Goal: Information Seeking & Learning: Learn about a topic

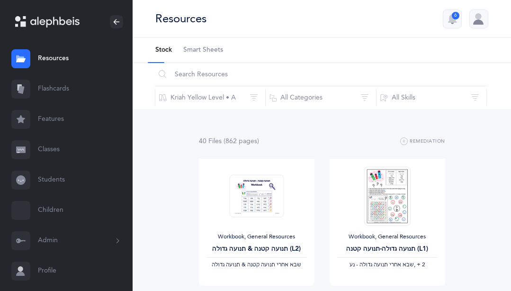
click at [345, 36] on div "Resources 6" at bounding box center [322, 19] width 378 height 38
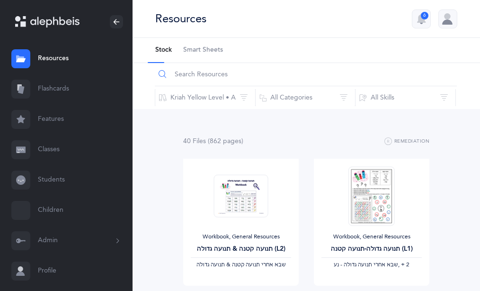
click at [354, 66] on input "text" at bounding box center [306, 74] width 302 height 23
click at [63, 85] on link "Flashcards" at bounding box center [66, 89] width 133 height 30
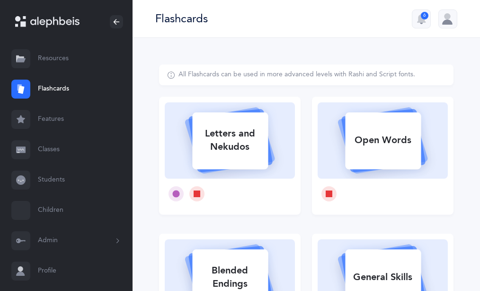
click at [376, 79] on div "All Flashcards can be used in more advanced levels with Rashi and Script fonts." at bounding box center [297, 74] width 237 height 9
click at [399, 124] on rect at bounding box center [383, 140] width 76 height 57
select select
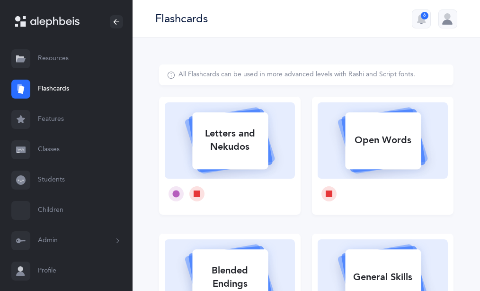
select select "single"
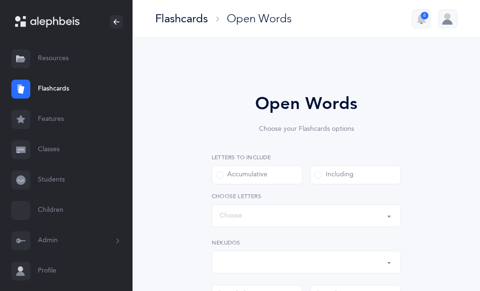
select select "all"
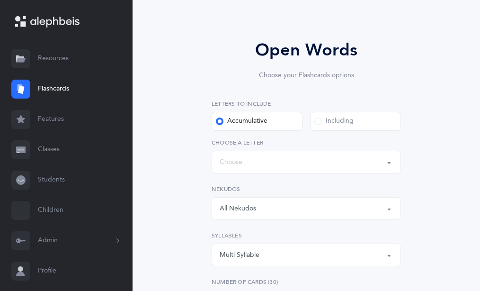
scroll to position [97, 0]
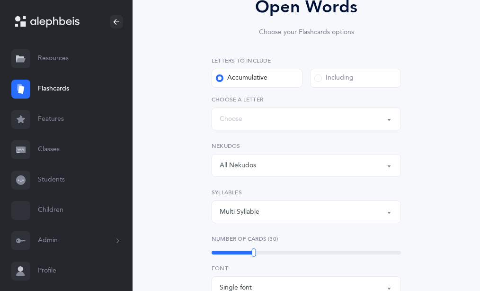
click at [322, 78] on span at bounding box center [318, 78] width 8 height 8
click at [0, 0] on input "Including" at bounding box center [0, 0] width 0 height 0
click at [271, 119] on div "Words including: All Letters" at bounding box center [306, 119] width 173 height 16
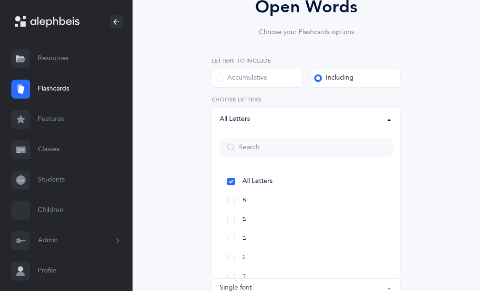
drag, startPoint x: 184, startPoint y: 116, endPoint x: 190, endPoint y: 105, distance: 12.1
click at [184, 115] on div "Open Words Choose your Flashcards options Letters to include Accumulative Inclu…" at bounding box center [306, 265] width 295 height 595
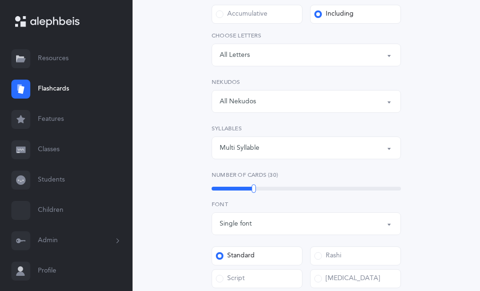
scroll to position [193, 0]
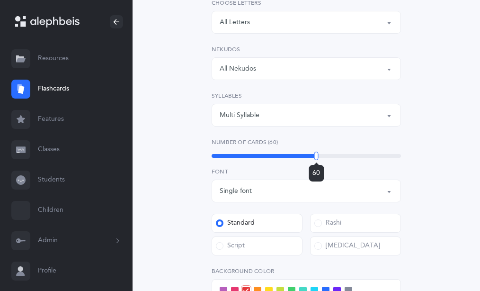
drag, startPoint x: 254, startPoint y: 154, endPoint x: 317, endPoint y: 154, distance: 62.5
click at [317, 154] on div at bounding box center [316, 156] width 4 height 9
click at [161, 100] on div "Open Words Choose your Flashcards options Letters to include Accumulative Inclu…" at bounding box center [306, 168] width 295 height 595
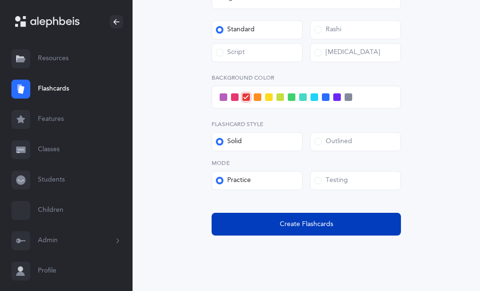
click at [302, 228] on span "Create Flashcards" at bounding box center [307, 224] width 54 height 10
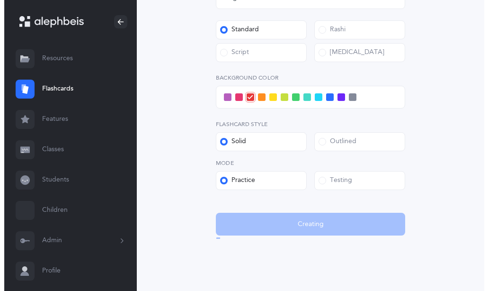
scroll to position [0, 0]
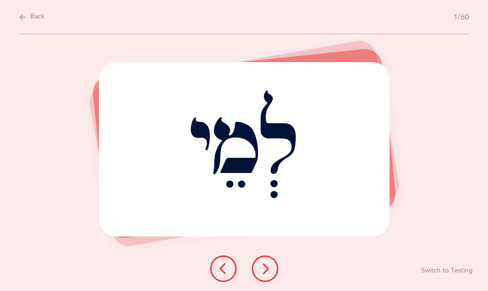
click at [267, 82] on div "לְמֵי" at bounding box center [244, 149] width 291 height 174
